Goal: Information Seeking & Learning: Learn about a topic

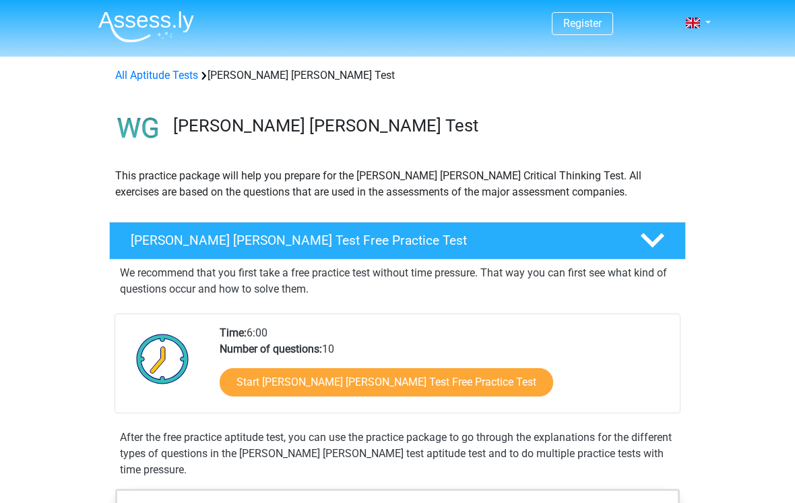
click at [166, 249] on div "Watson Glaser Test Free Practice Test" at bounding box center [397, 241] width 577 height 38
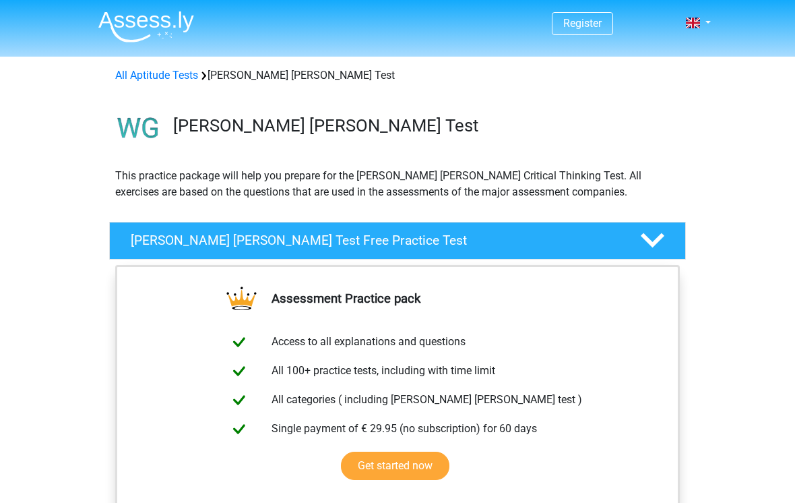
click at [672, 225] on div "Watson Glaser Test Free Practice Test" at bounding box center [397, 241] width 577 height 38
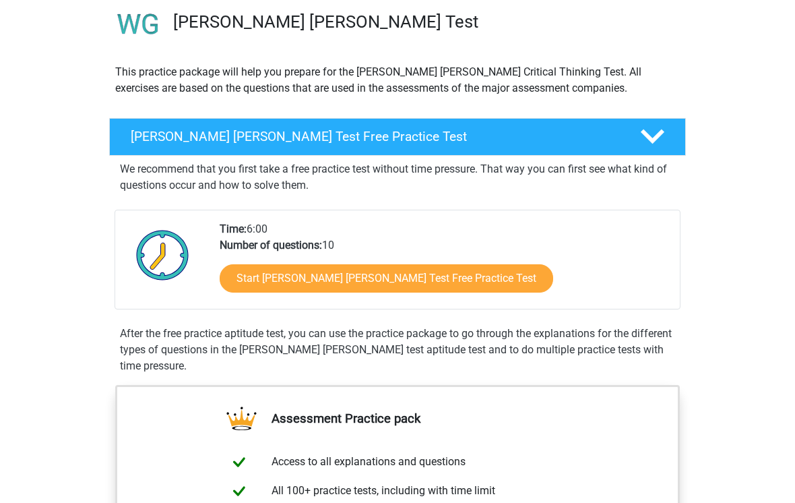
scroll to position [104, 0]
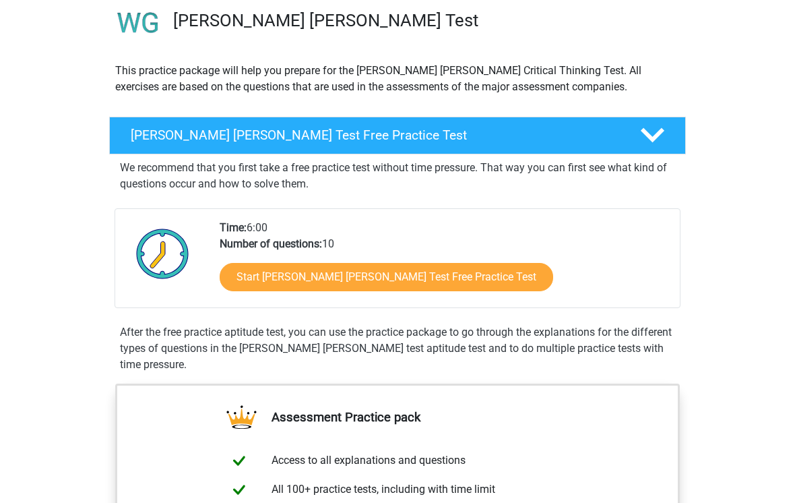
click at [268, 260] on div "Start Watson Glaser Test Free Practice Test" at bounding box center [445, 280] width 450 height 55
click at [357, 280] on link "Start Watson Glaser Test Free Practice Test" at bounding box center [387, 278] width 334 height 28
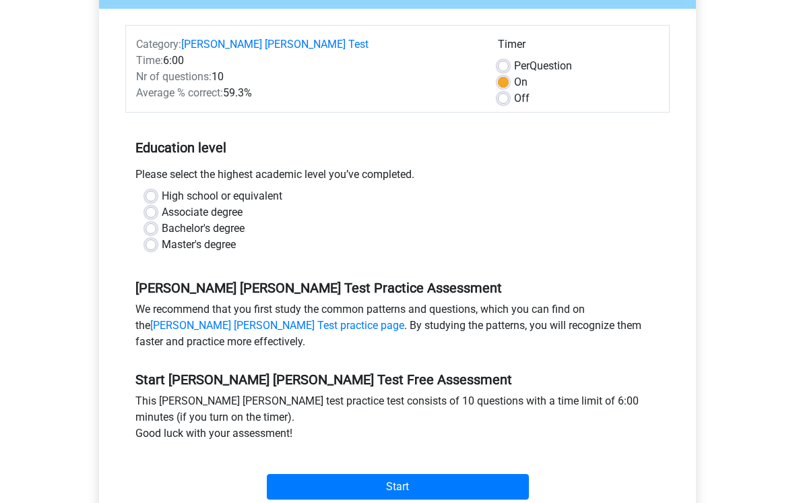
scroll to position [166, 0]
click at [162, 220] on label "Bachelor's degree" at bounding box center [203, 228] width 83 height 16
click at [146, 220] on input "Bachelor's degree" at bounding box center [151, 226] width 11 height 13
radio input "true"
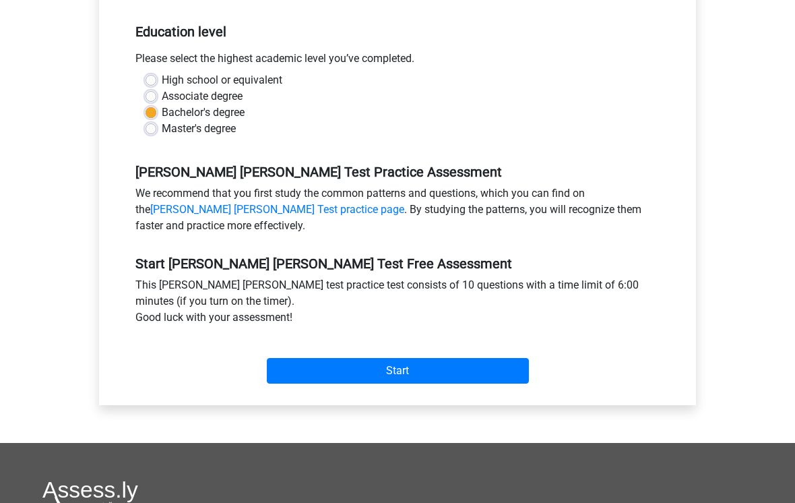
scroll to position [296, 0]
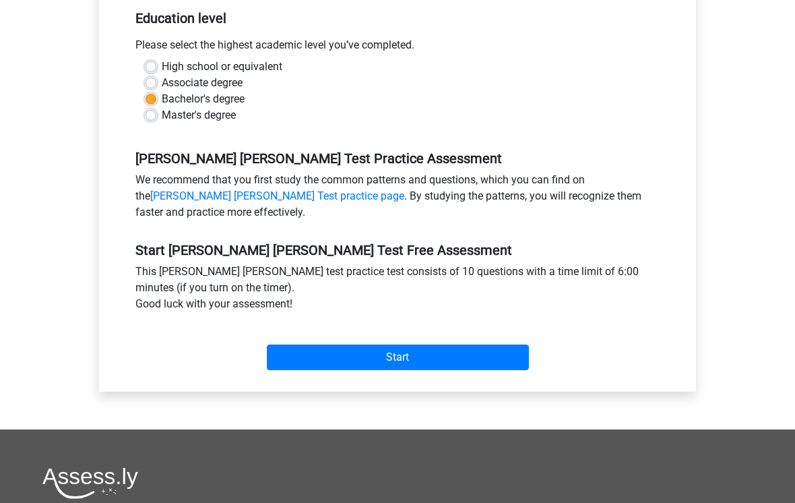
click at [404, 344] on input "Start" at bounding box center [398, 357] width 262 height 26
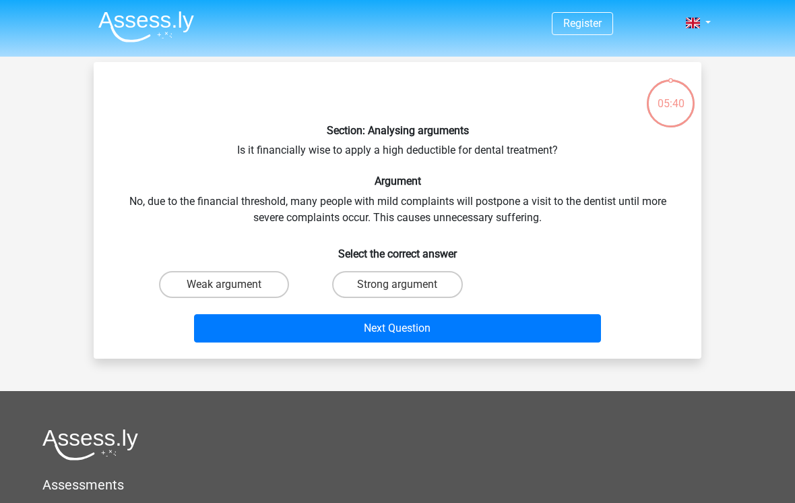
click at [247, 287] on label "Weak argument" at bounding box center [224, 284] width 130 height 27
click at [233, 287] on input "Weak argument" at bounding box center [228, 288] width 9 height 9
radio input "true"
click at [433, 326] on button "Next Question" at bounding box center [398, 328] width 408 height 28
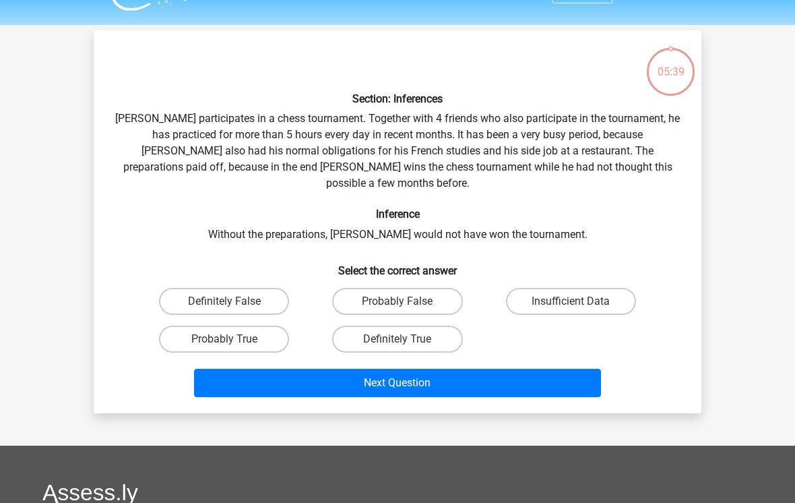
scroll to position [62, 0]
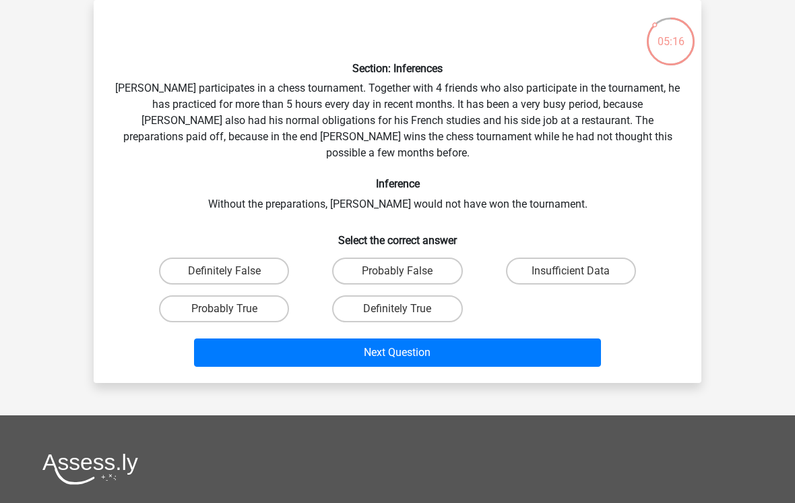
click at [240, 295] on label "Probably True" at bounding box center [224, 308] width 130 height 27
click at [233, 309] on input "Probably True" at bounding box center [228, 313] width 9 height 9
radio input "true"
click at [429, 338] on button "Next Question" at bounding box center [398, 352] width 408 height 28
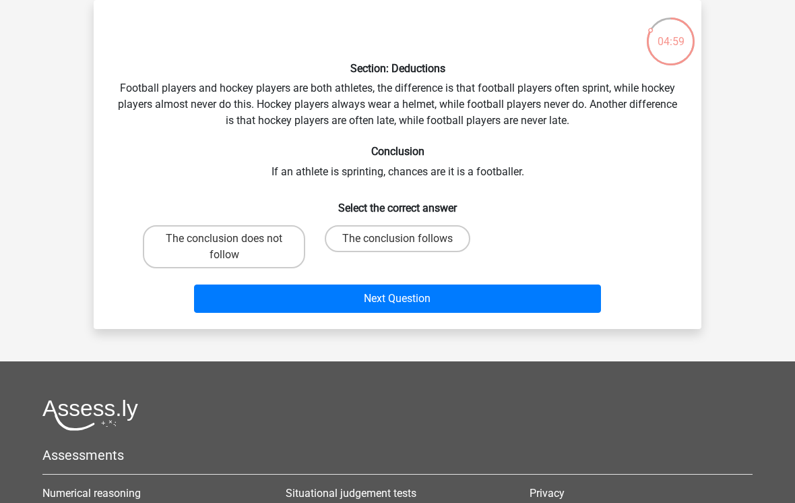
click at [247, 249] on label "The conclusion does not follow" at bounding box center [224, 246] width 162 height 43
click at [233, 247] on input "The conclusion does not follow" at bounding box center [228, 243] width 9 height 9
radio input "true"
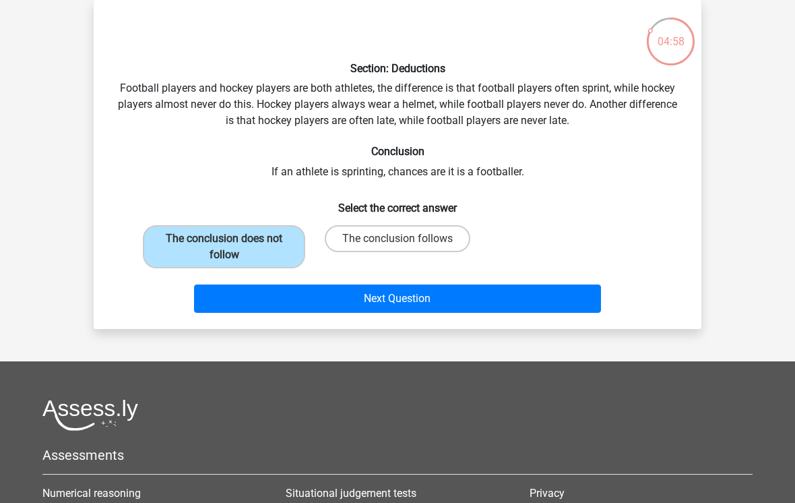
click at [418, 297] on button "Next Question" at bounding box center [398, 298] width 408 height 28
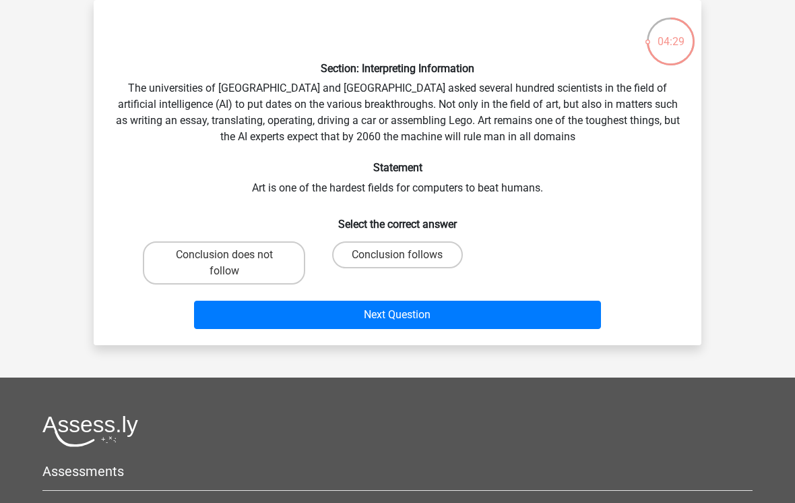
click at [402, 255] on input "Conclusion follows" at bounding box center [402, 259] width 9 height 9
radio input "true"
click at [439, 314] on button "Next Question" at bounding box center [398, 315] width 408 height 28
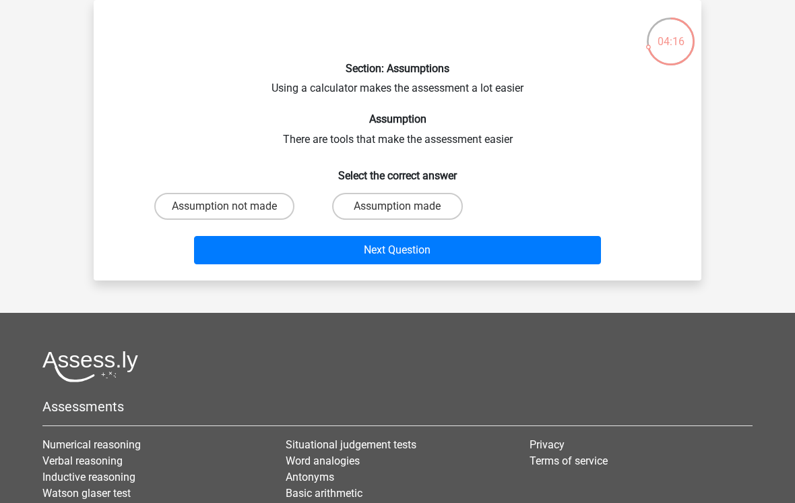
click at [403, 211] on input "Assumption made" at bounding box center [402, 210] width 9 height 9
radio input "true"
click at [457, 245] on button "Next Question" at bounding box center [398, 250] width 408 height 28
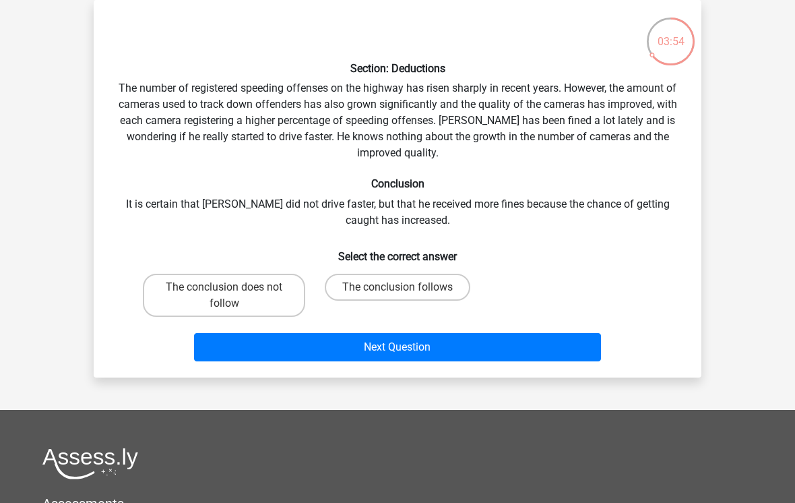
click at [239, 306] on label "The conclusion does not follow" at bounding box center [224, 295] width 162 height 43
click at [233, 296] on input "The conclusion does not follow" at bounding box center [228, 291] width 9 height 9
radio input "true"
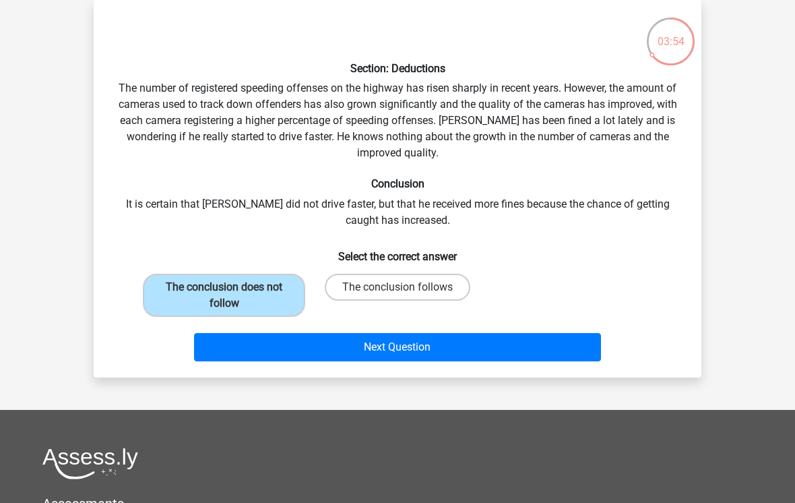
click at [423, 344] on button "Next Question" at bounding box center [398, 347] width 408 height 28
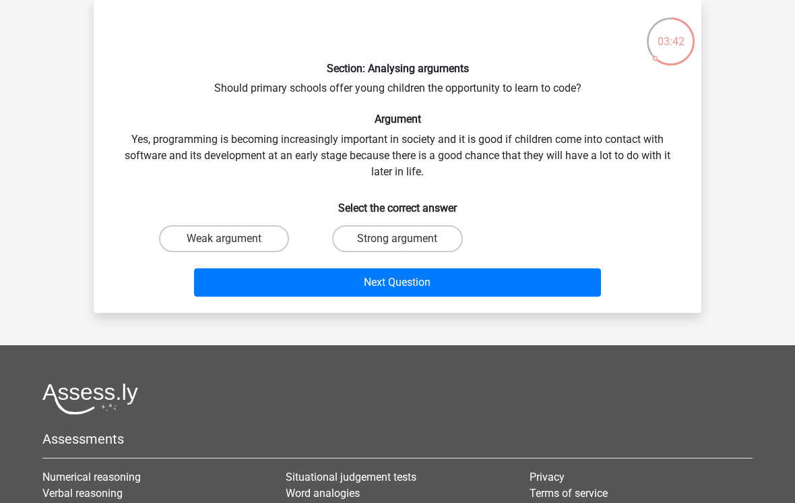
click at [396, 235] on label "Strong argument" at bounding box center [397, 238] width 130 height 27
click at [398, 239] on input "Strong argument" at bounding box center [402, 243] width 9 height 9
radio input "true"
click at [452, 284] on button "Next Question" at bounding box center [398, 282] width 408 height 28
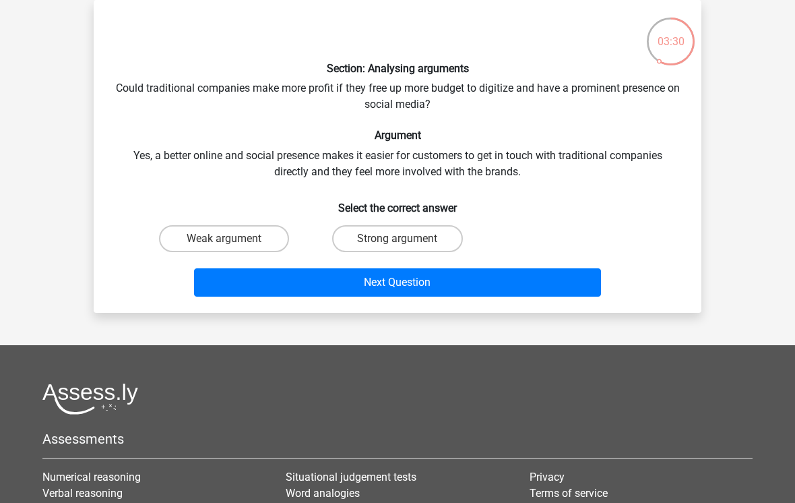
click at [408, 245] on label "Strong argument" at bounding box center [397, 238] width 130 height 27
click at [406, 245] on input "Strong argument" at bounding box center [402, 243] width 9 height 9
radio input "true"
click at [427, 280] on button "Next Question" at bounding box center [398, 282] width 408 height 28
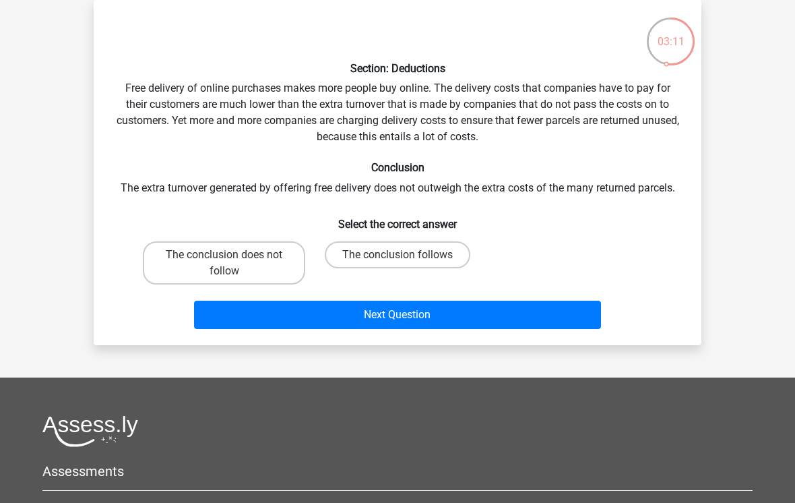
click at [207, 276] on label "The conclusion does not follow" at bounding box center [224, 262] width 162 height 43
click at [224, 264] on input "The conclusion does not follow" at bounding box center [228, 259] width 9 height 9
radio input "true"
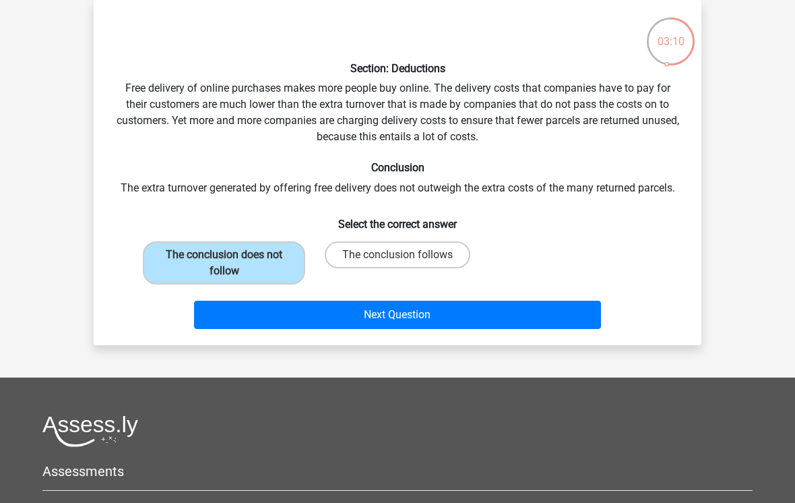
click at [279, 322] on button "Next Question" at bounding box center [398, 315] width 408 height 28
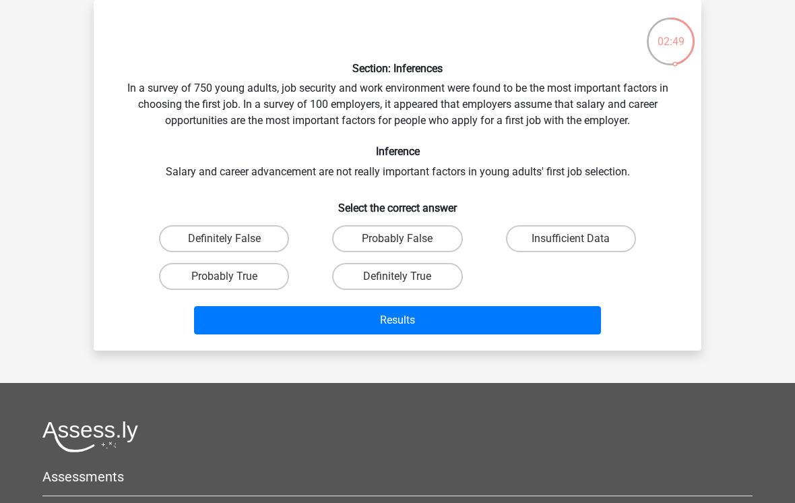
click at [547, 233] on label "Insufficient Data" at bounding box center [571, 238] width 130 height 27
click at [571, 239] on input "Insufficient Data" at bounding box center [575, 243] width 9 height 9
radio input "true"
click at [481, 328] on button "Results" at bounding box center [398, 320] width 408 height 28
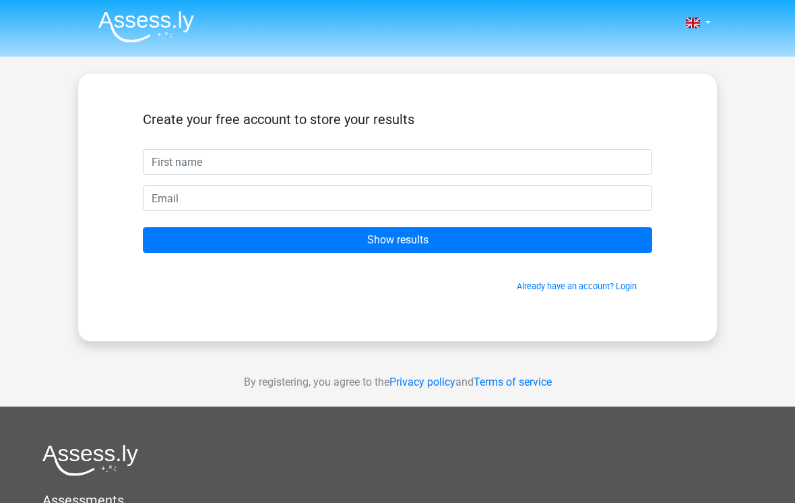
click at [394, 243] on input "Show results" at bounding box center [398, 240] width 510 height 26
